Goal: Task Accomplishment & Management: Manage account settings

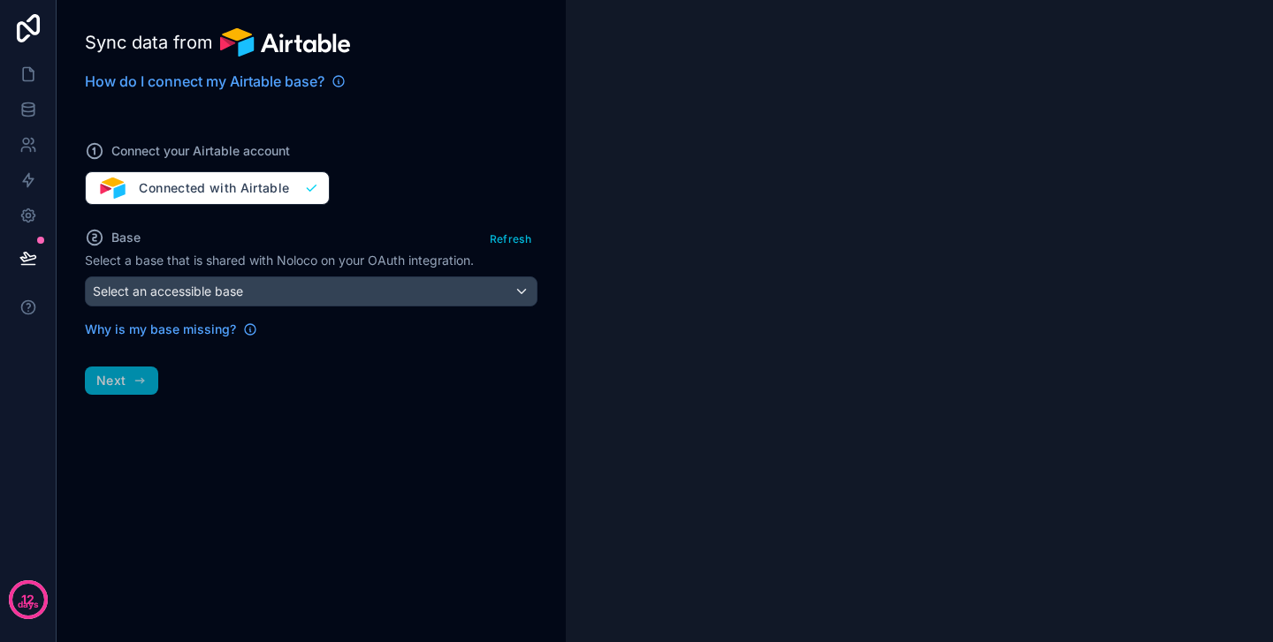
click at [308, 194] on div "Connect your Airtable account Connected with Airtable" at bounding box center [311, 162] width 452 height 85
click at [120, 391] on div "Sync data from How do I connect my Airtable base? Connect your Airtable account…" at bounding box center [311, 321] width 509 height 642
click at [130, 375] on div "Sync data from How do I connect my Airtable base? Connect your Airtable account…" at bounding box center [311, 321] width 509 height 642
click at [262, 300] on div "Select an accessible base" at bounding box center [311, 291] width 451 height 28
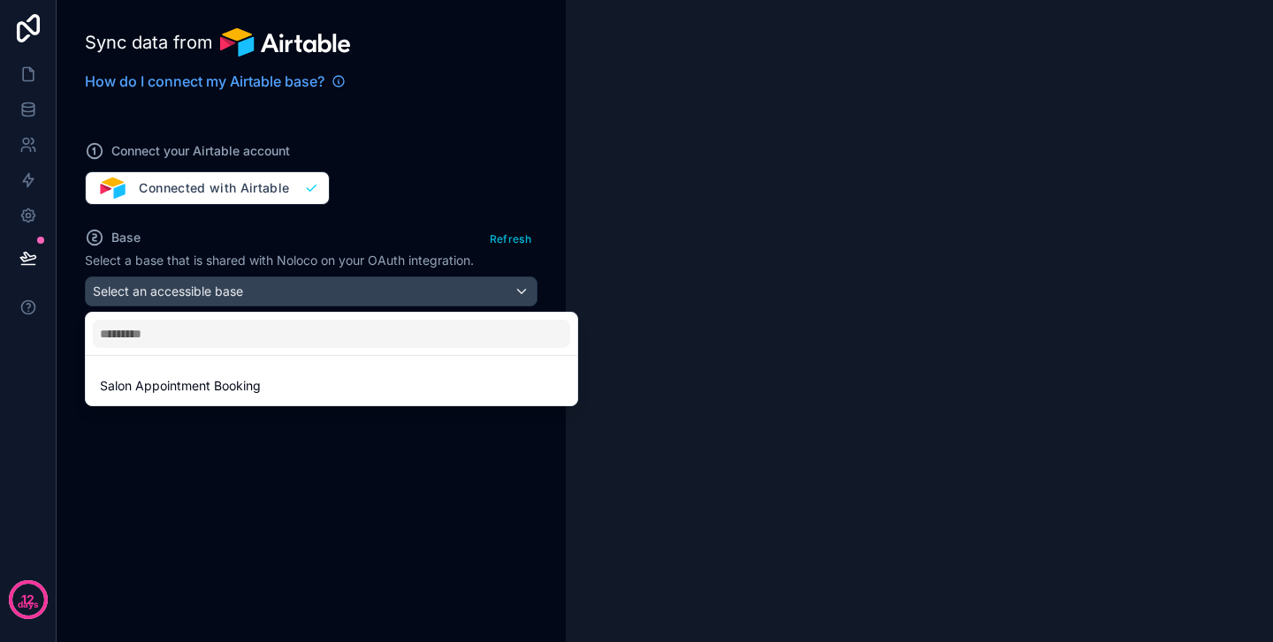
click at [30, 64] on div at bounding box center [636, 321] width 1273 height 642
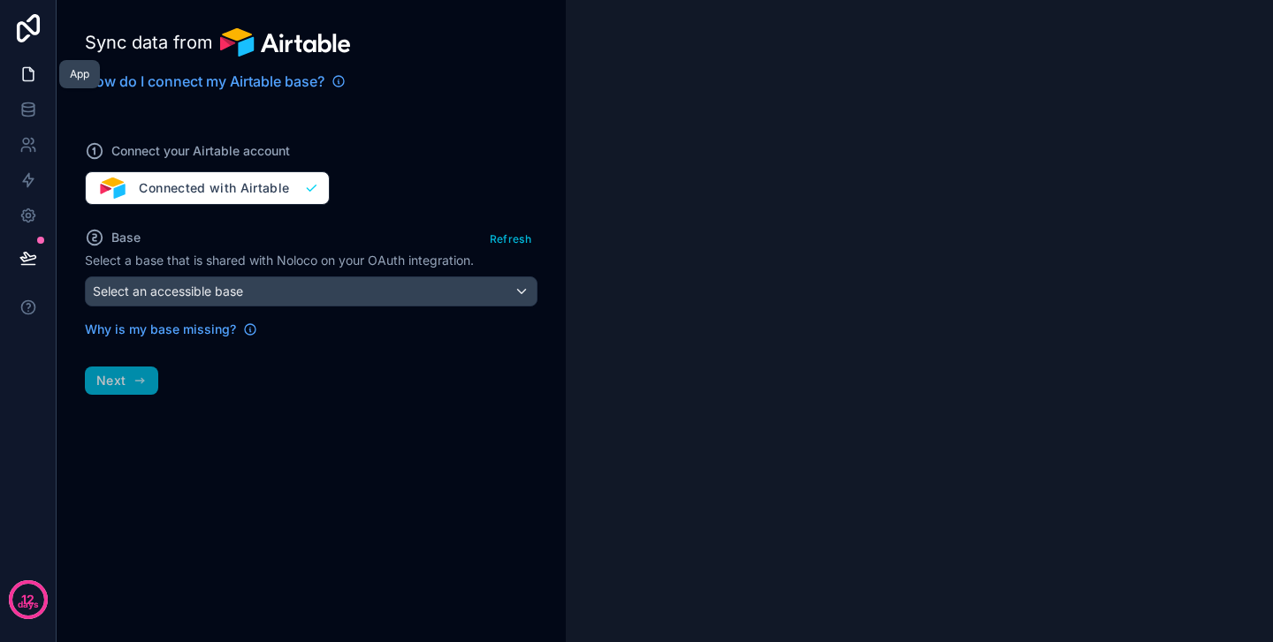
click at [30, 72] on icon at bounding box center [31, 70] width 4 height 4
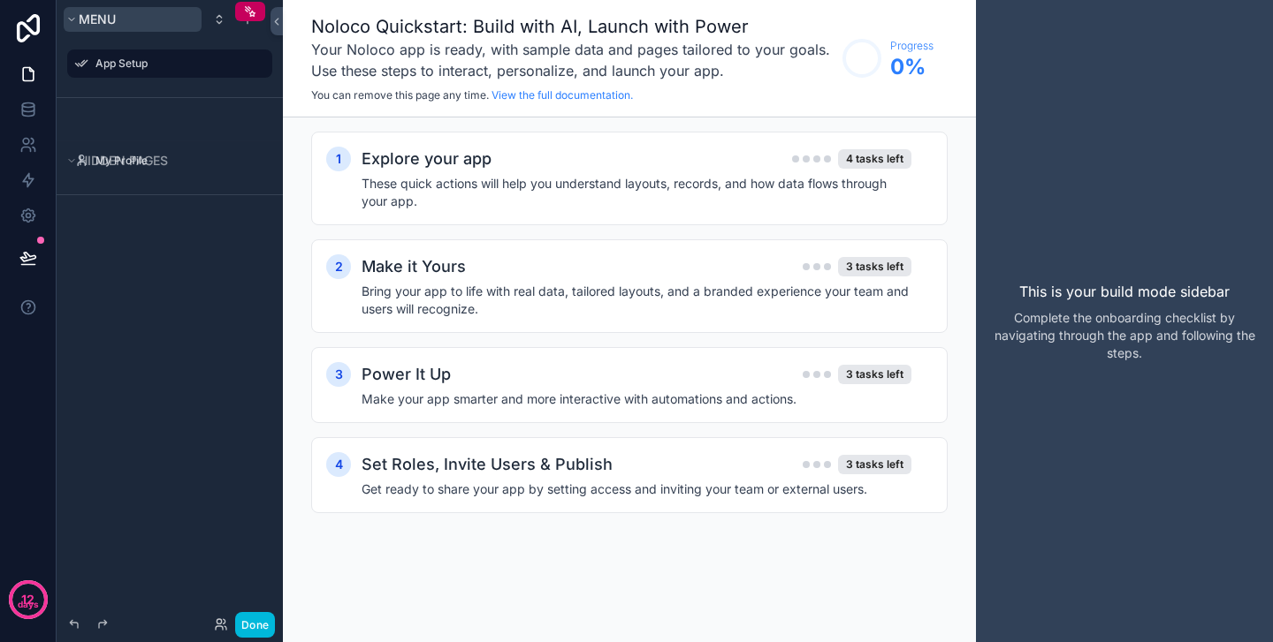
click at [77, 26] on button "Menu" at bounding box center [133, 19] width 138 height 25
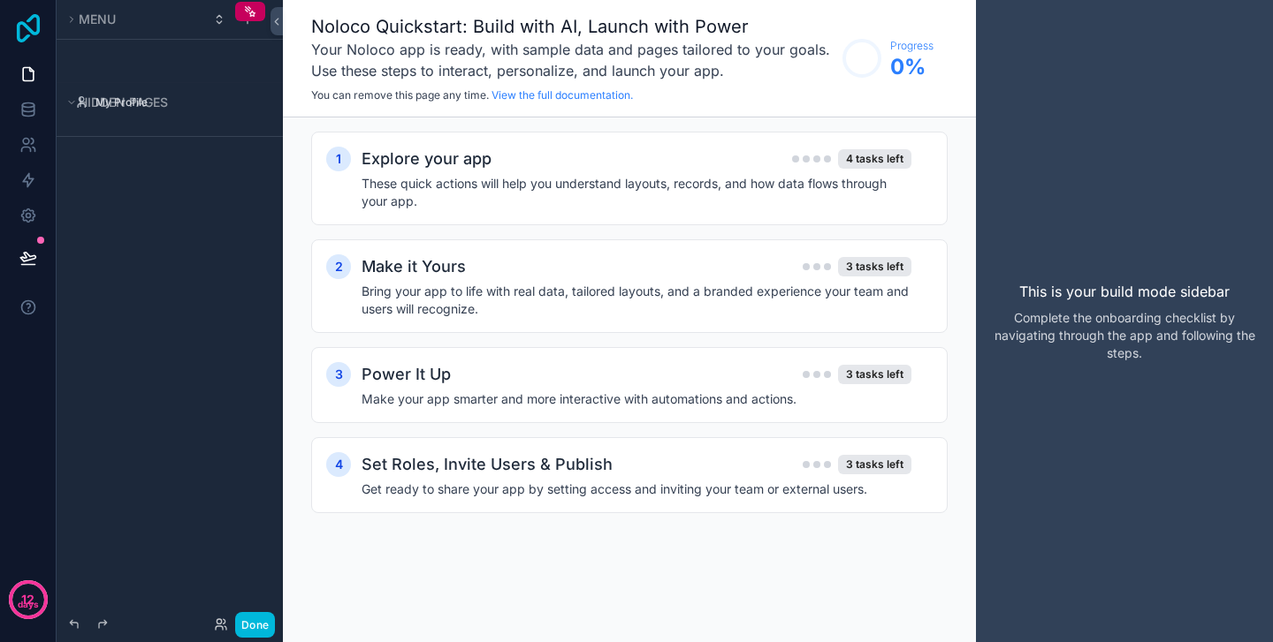
click at [24, 30] on icon at bounding box center [28, 28] width 35 height 28
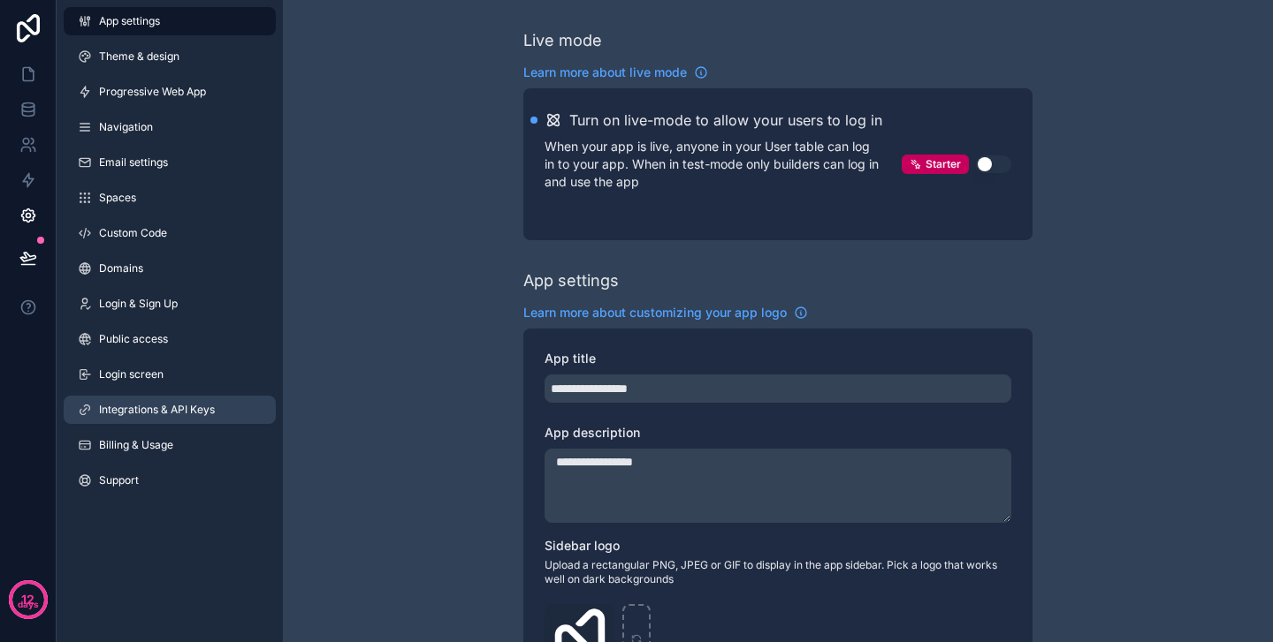
click at [170, 411] on span "Integrations & API Keys" at bounding box center [157, 410] width 116 height 14
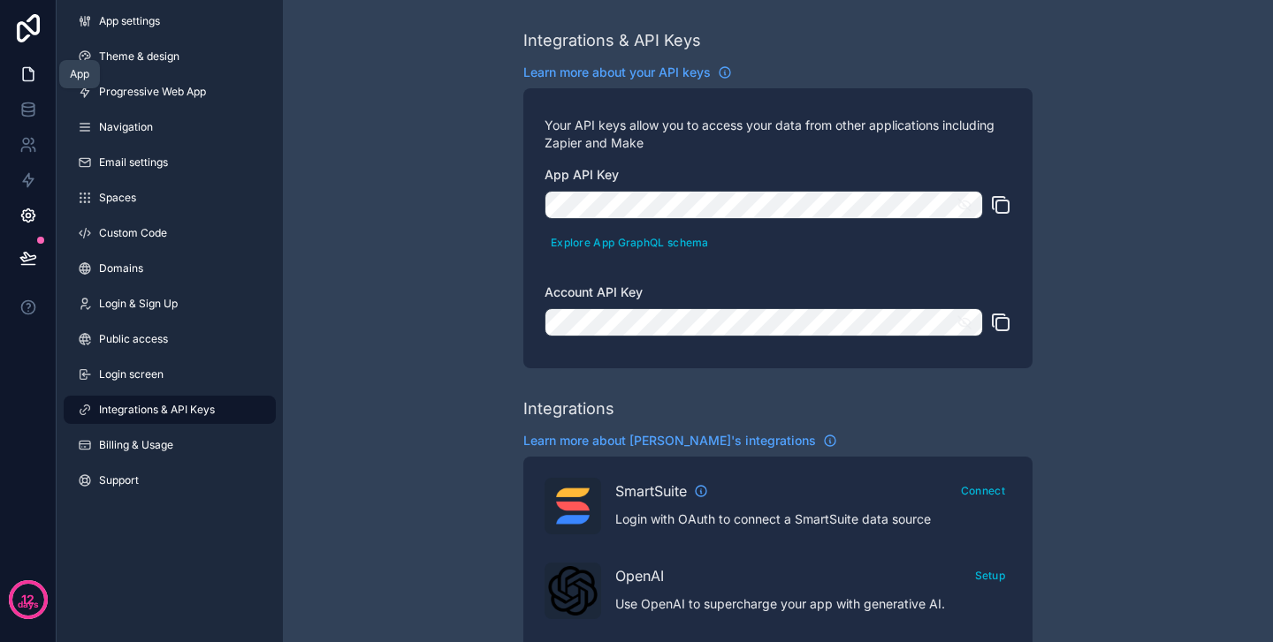
click at [29, 73] on icon at bounding box center [28, 74] width 18 height 18
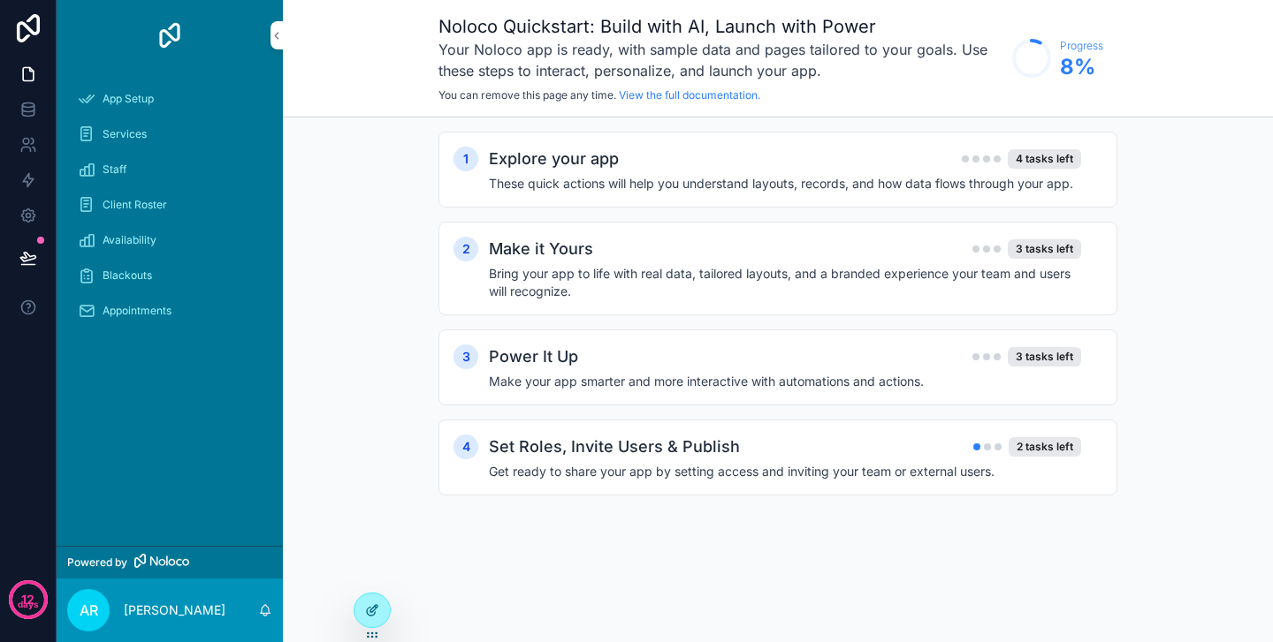
click at [365, 615] on icon at bounding box center [372, 611] width 14 height 14
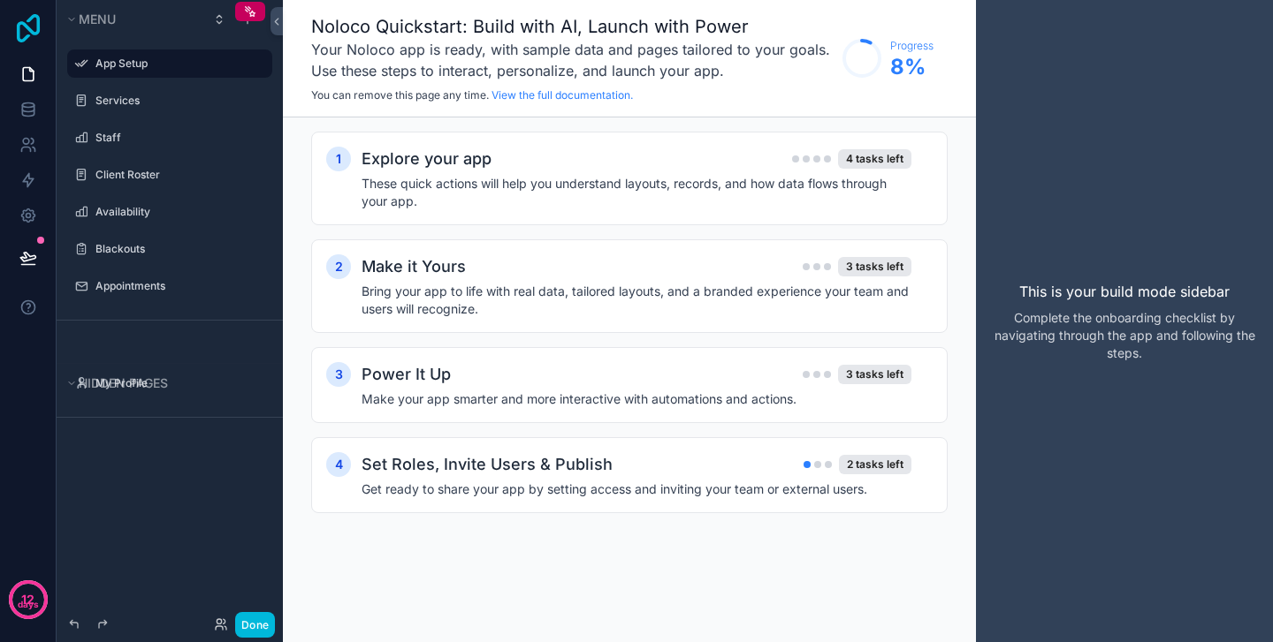
click at [36, 29] on icon at bounding box center [28, 28] width 35 height 28
